Goal: Task Accomplishment & Management: Manage account settings

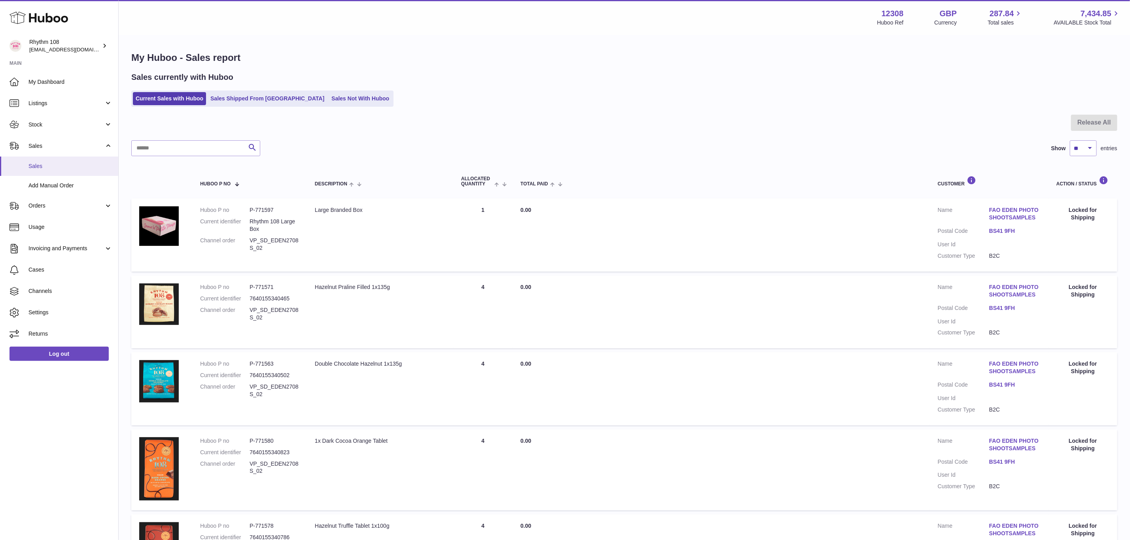
click at [34, 163] on span "Sales" at bounding box center [70, 167] width 84 height 8
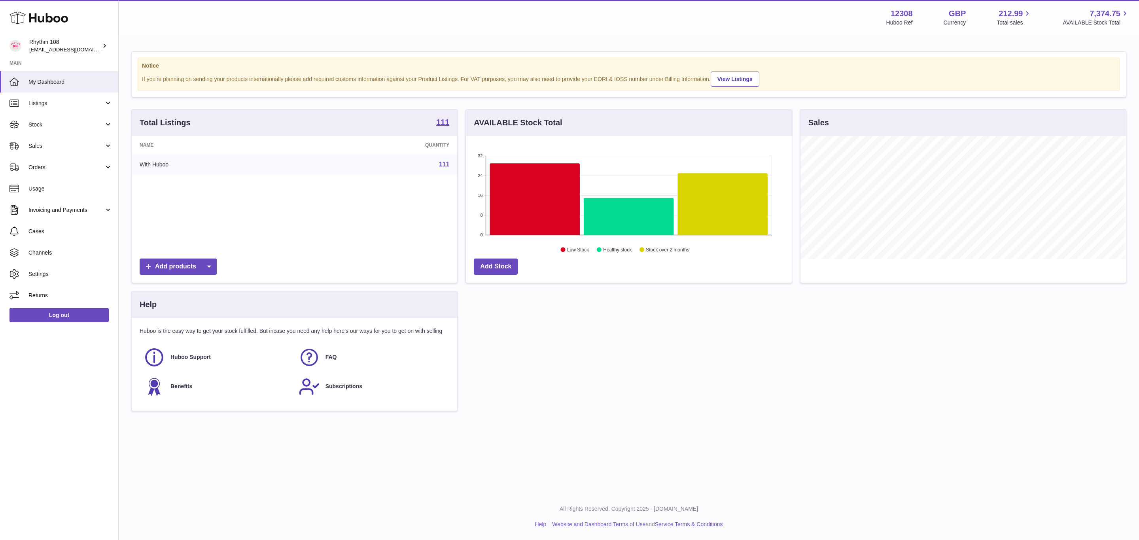
scroll to position [123, 325]
click at [39, 140] on link "Sales" at bounding box center [59, 145] width 118 height 21
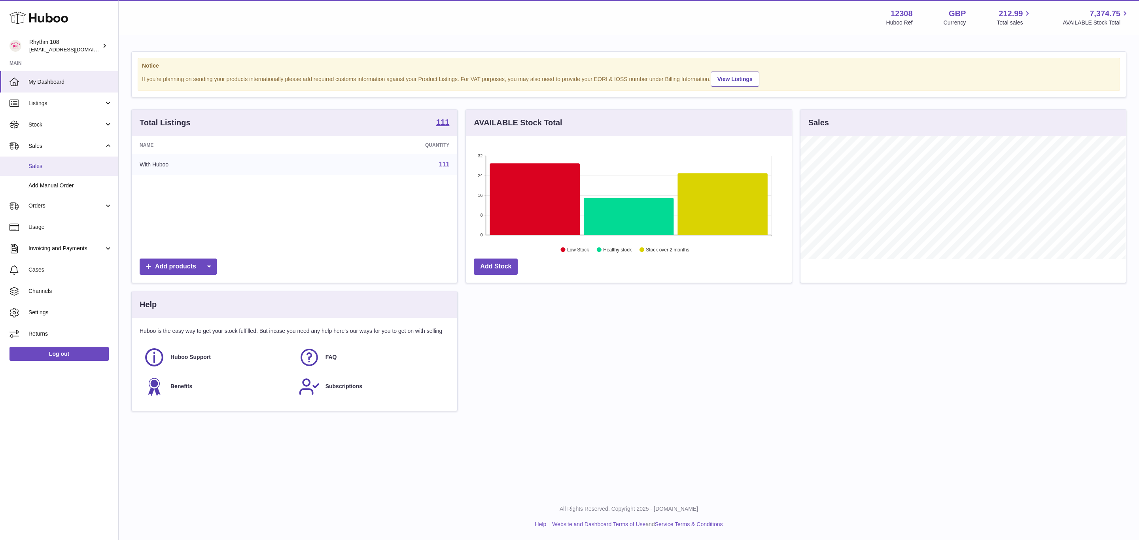
click at [56, 167] on span "Sales" at bounding box center [70, 167] width 84 height 8
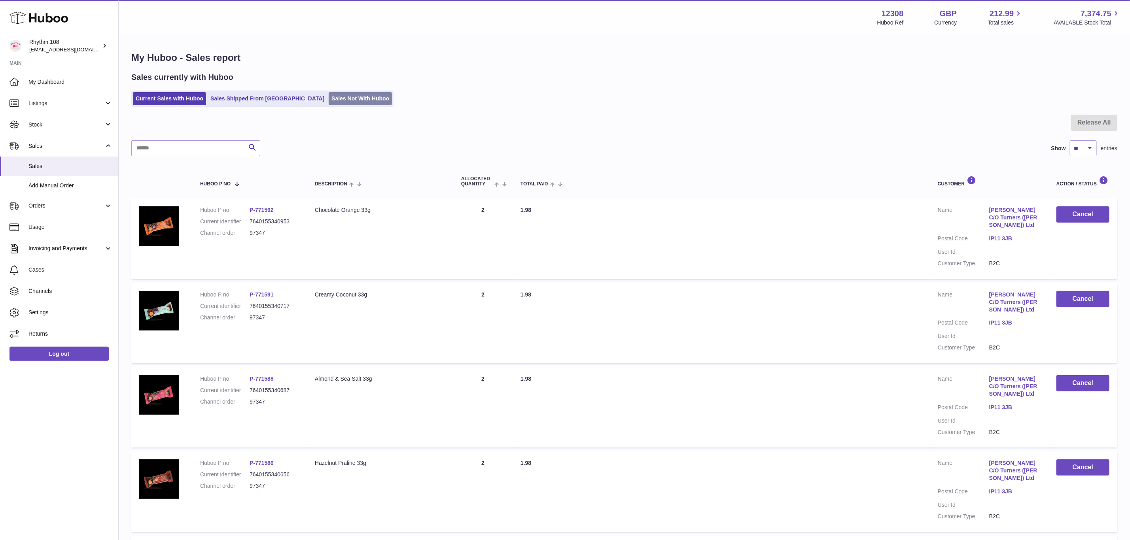
click at [334, 93] on link "Sales Not With Huboo" at bounding box center [360, 98] width 63 height 13
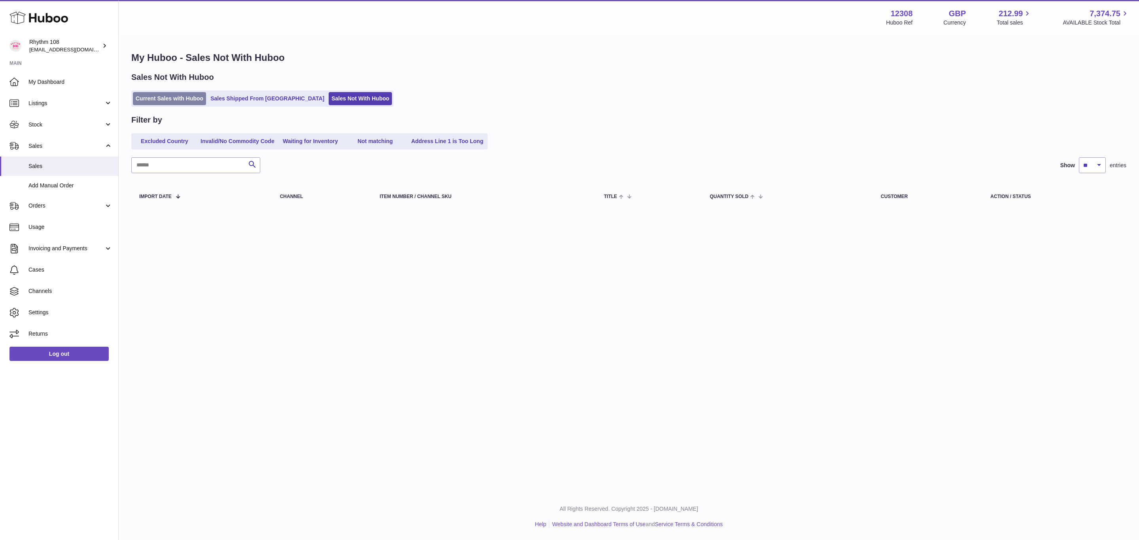
click at [189, 95] on link "Current Sales with Huboo" at bounding box center [169, 98] width 73 height 13
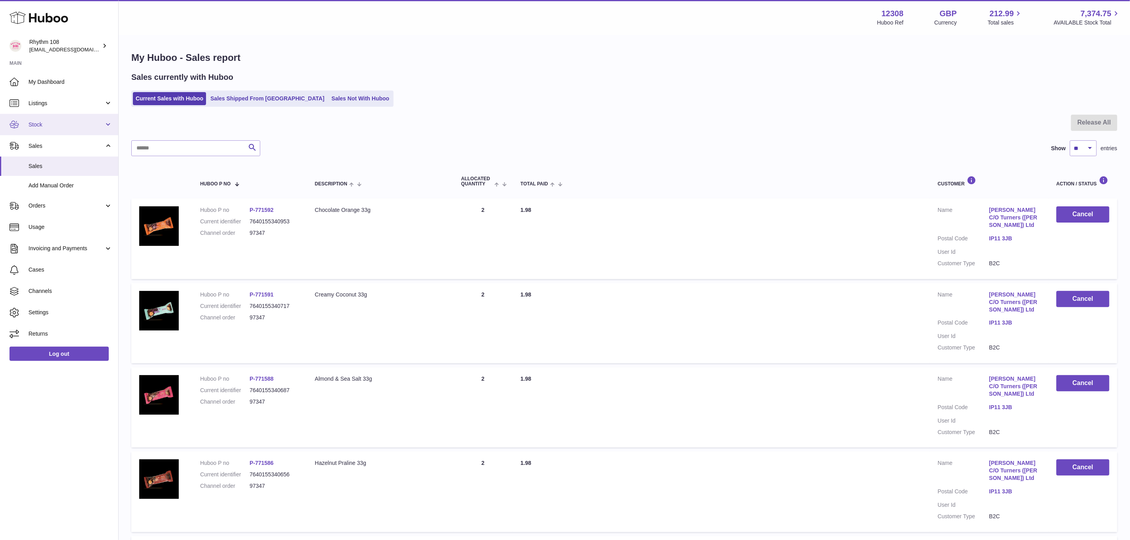
click at [41, 127] on span "Stock" at bounding box center [66, 125] width 76 height 8
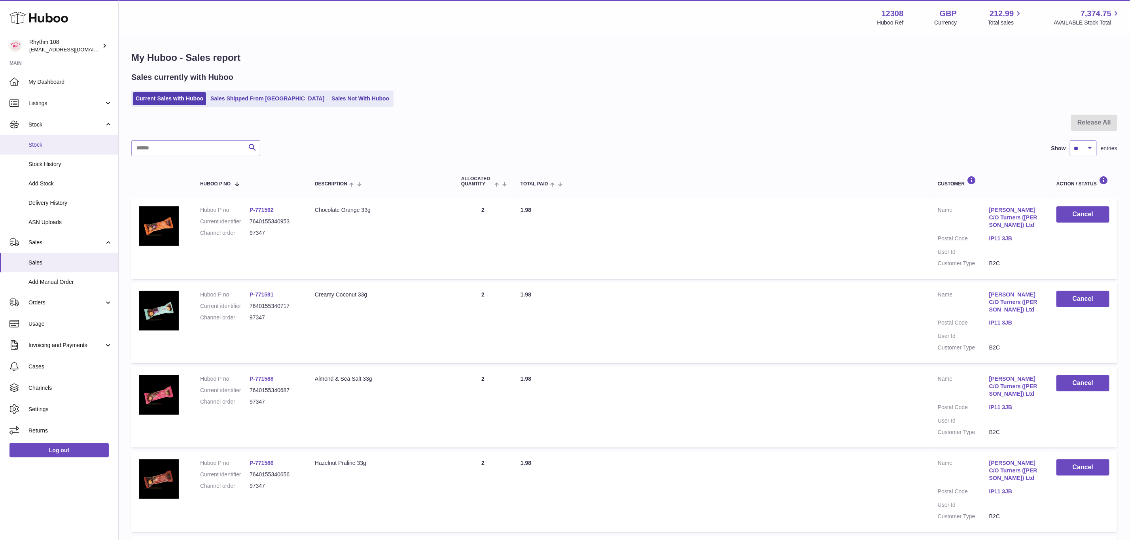
click at [47, 147] on span "Stock" at bounding box center [70, 145] width 84 height 8
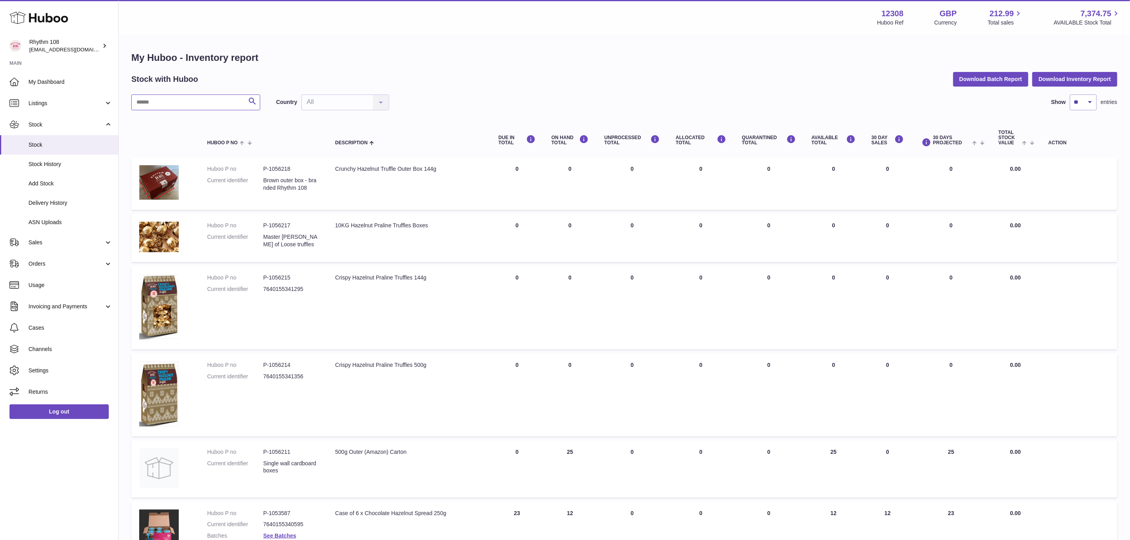
click at [197, 104] on input "text" at bounding box center [195, 103] width 129 height 16
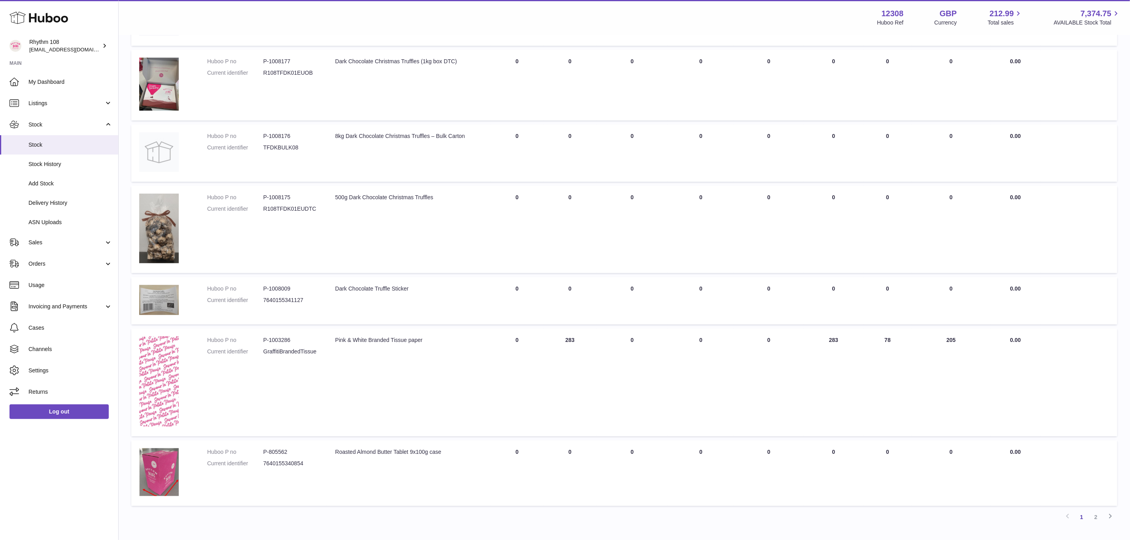
scroll to position [415, 0]
click at [1098, 514] on link "2" at bounding box center [1096, 516] width 14 height 14
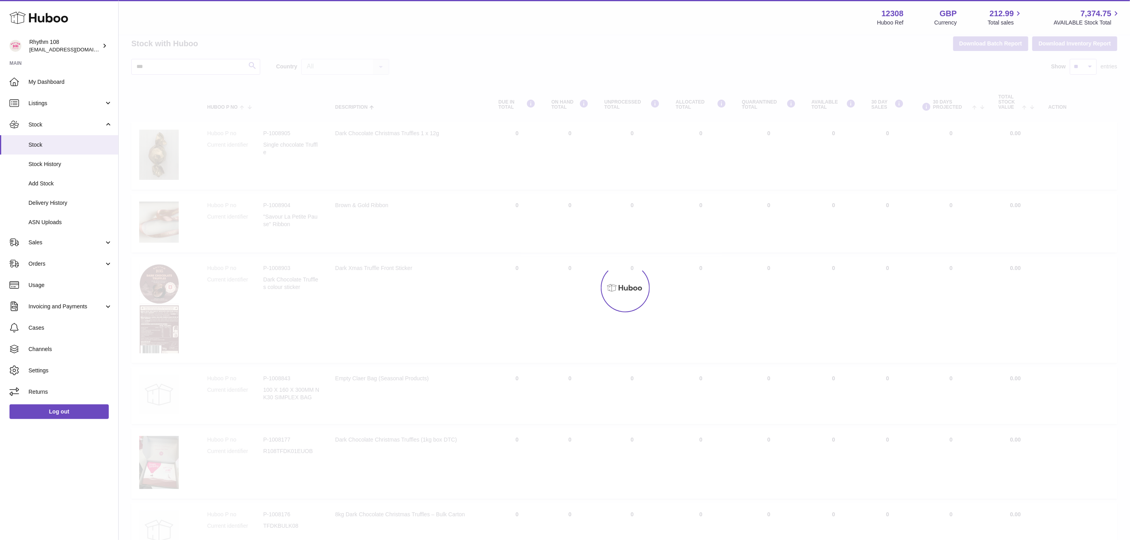
scroll to position [30, 0]
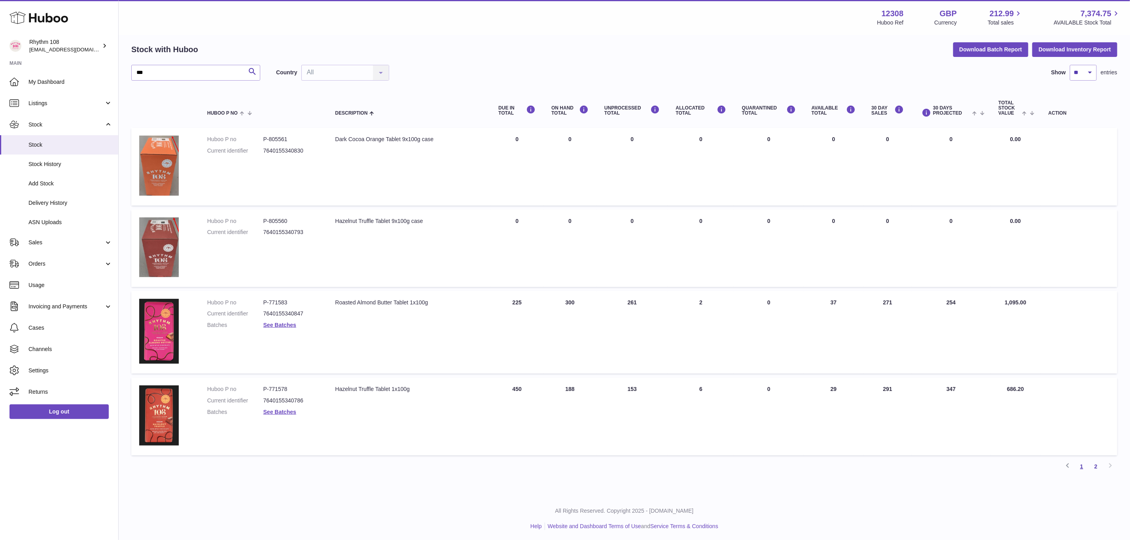
click at [1083, 465] on link "1" at bounding box center [1082, 467] width 14 height 14
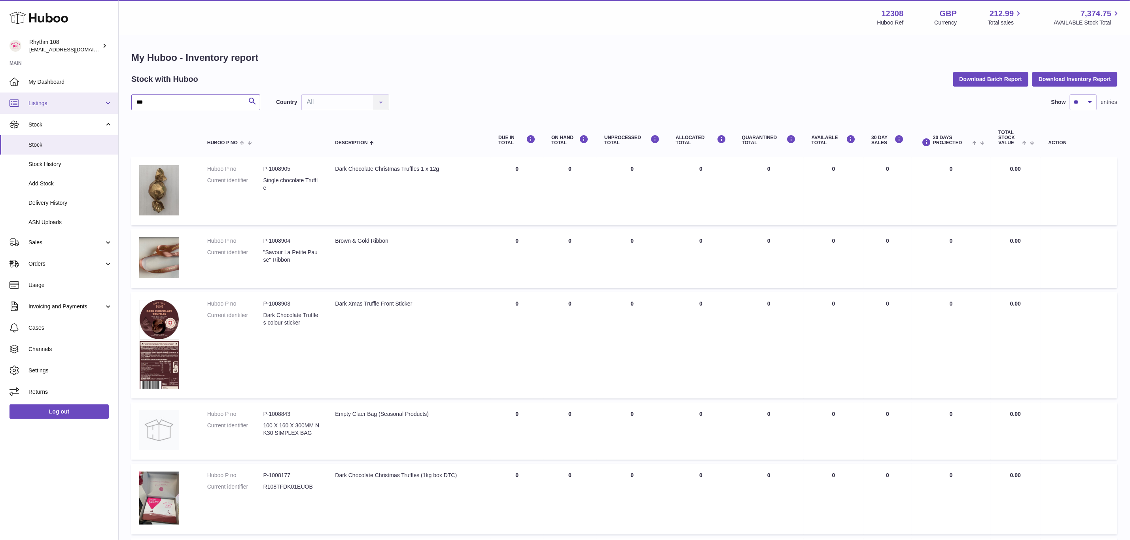
drag, startPoint x: 161, startPoint y: 106, endPoint x: 108, endPoint y: 106, distance: 52.6
click at [108, 106] on div "Huboo Rhythm 108 [EMAIL_ADDRESS][DOMAIN_NAME] Main My Dashboard Listings Not wi…" at bounding box center [565, 503] width 1130 height 1007
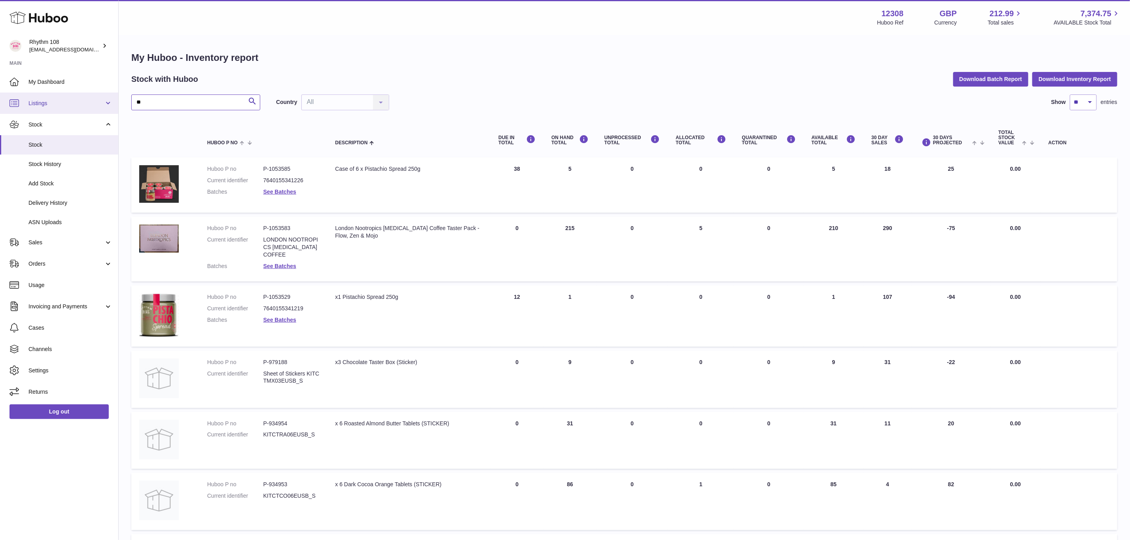
type input "*"
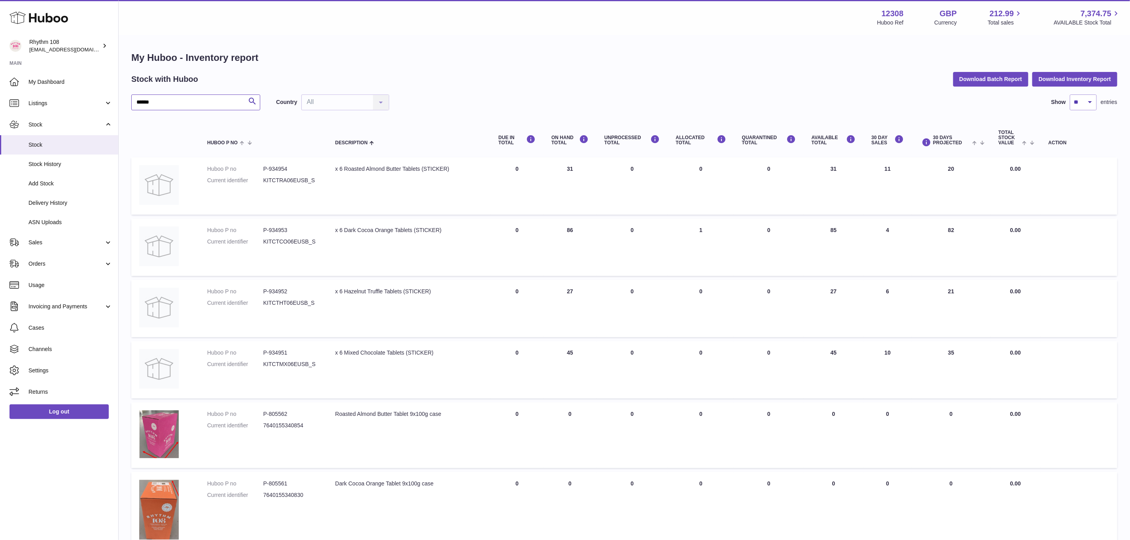
drag, startPoint x: 171, startPoint y: 106, endPoint x: 144, endPoint y: 106, distance: 27.3
click at [145, 106] on input "******" at bounding box center [195, 103] width 129 height 16
drag, startPoint x: 141, startPoint y: 105, endPoint x: 134, endPoint y: 106, distance: 6.8
click at [134, 104] on input "******" at bounding box center [195, 103] width 129 height 16
click at [168, 103] on input "******" at bounding box center [195, 103] width 129 height 16
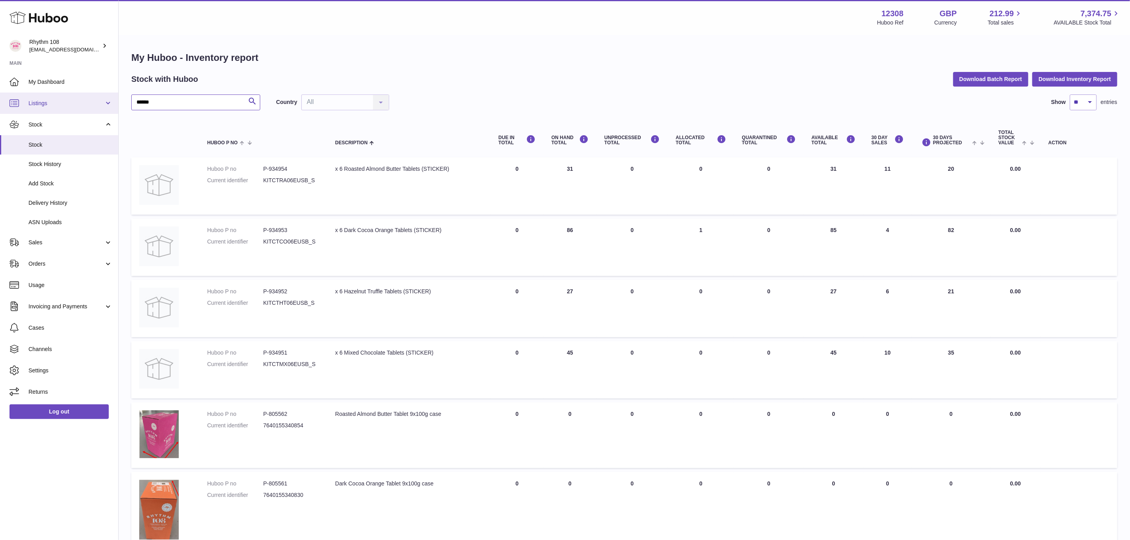
drag, startPoint x: 166, startPoint y: 104, endPoint x: 109, endPoint y: 97, distance: 57.4
click at [109, 97] on div "Huboo Rhythm 108 [EMAIL_ADDRESS][DOMAIN_NAME] Main My Dashboard Listings Not wi…" at bounding box center [565, 476] width 1130 height 952
type input "***"
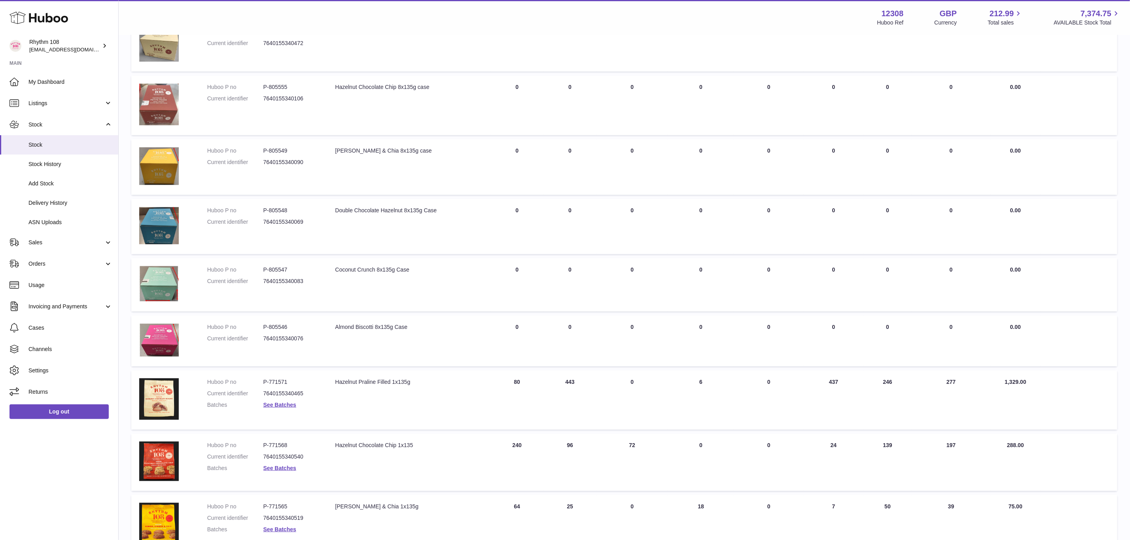
scroll to position [297, 0]
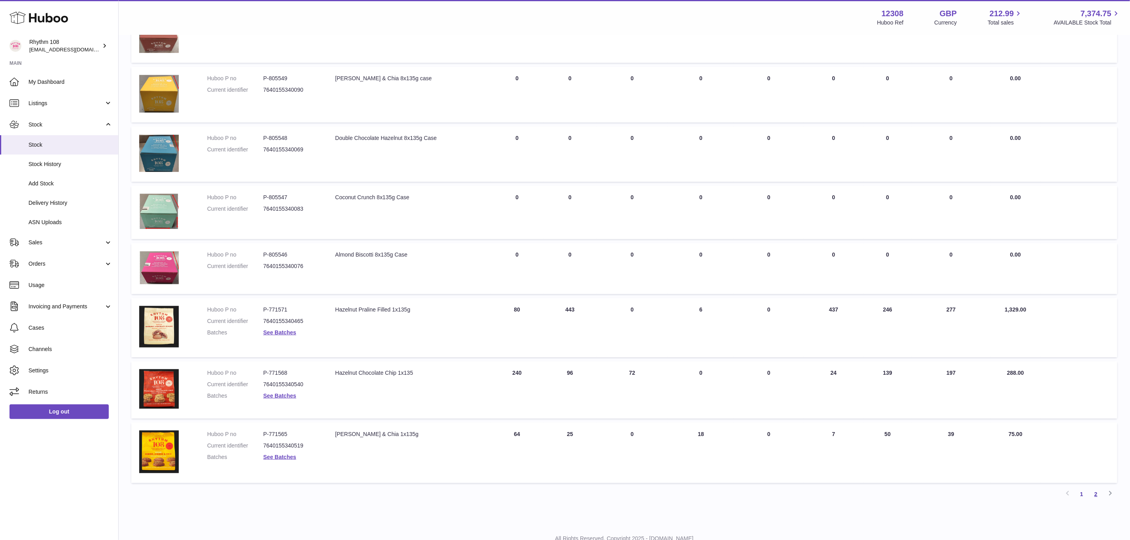
click at [1096, 490] on link "2" at bounding box center [1096, 494] width 14 height 14
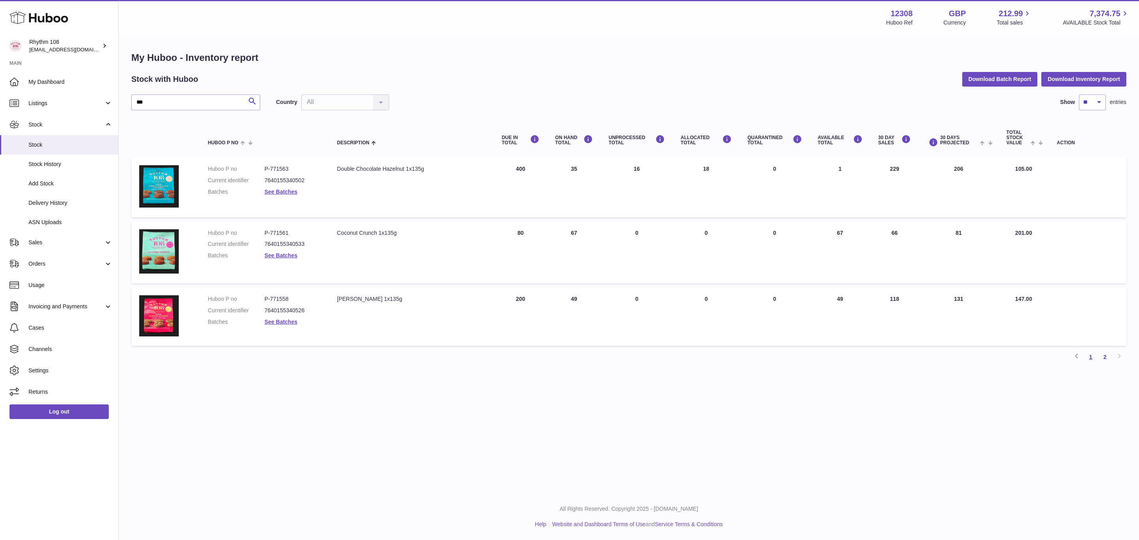
click at [1090, 358] on link "1" at bounding box center [1091, 357] width 14 height 14
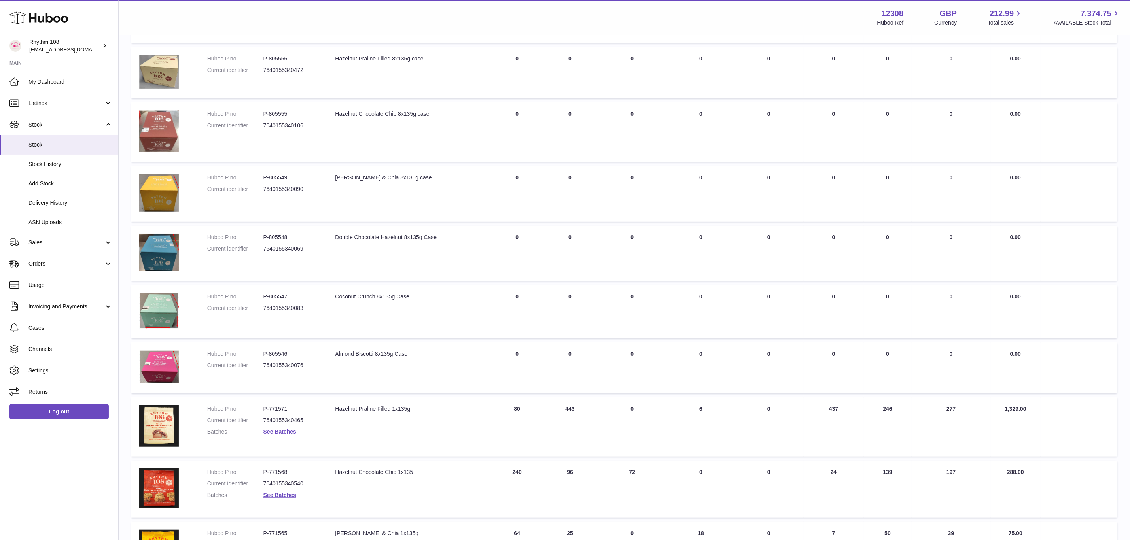
scroll to position [204, 0]
